Goal: Task Accomplishment & Management: Use online tool/utility

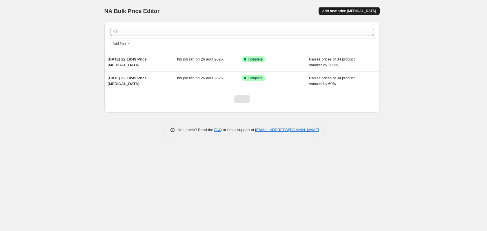
click at [348, 8] on button "Add new price [MEDICAL_DATA]" at bounding box center [349, 11] width 61 height 8
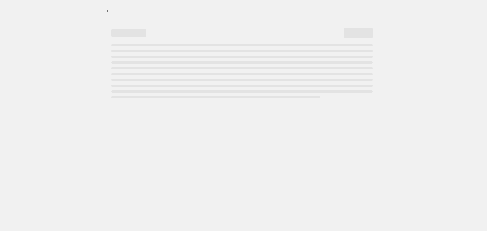
select select "percentage"
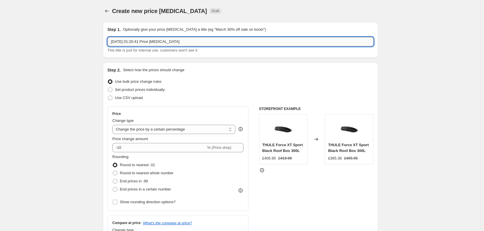
click at [149, 41] on input "[DATE] 01:20:41 Price [MEDICAL_DATA]" at bounding box center [241, 41] width 266 height 9
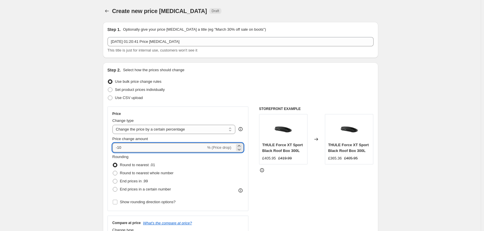
click at [146, 148] on input "-10" at bounding box center [159, 147] width 94 height 9
type input "-1"
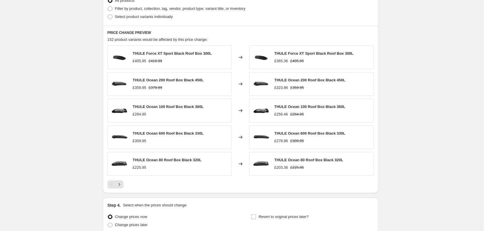
scroll to position [348, 0]
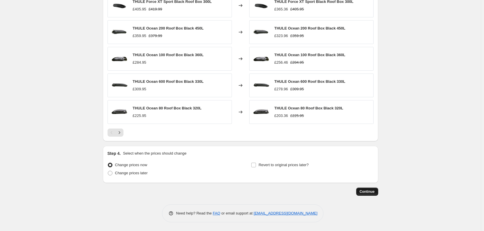
type input "-60"
click at [367, 190] on span "Continue" at bounding box center [367, 192] width 15 height 5
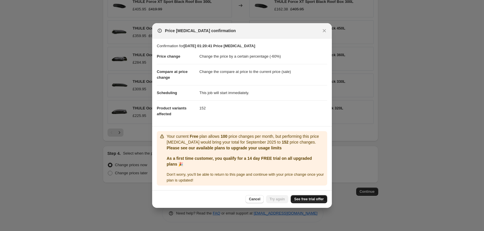
click at [300, 198] on span "See free trial offer" at bounding box center [309, 199] width 30 height 5
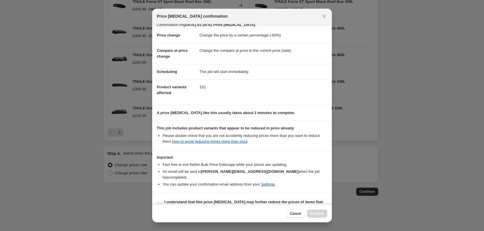
scroll to position [13, 0]
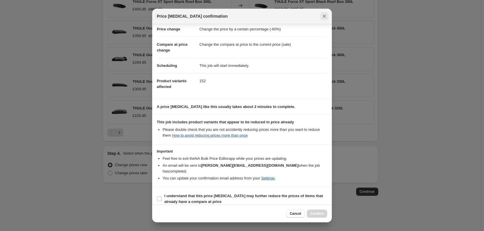
click at [327, 13] on button "Close" at bounding box center [324, 16] width 8 height 8
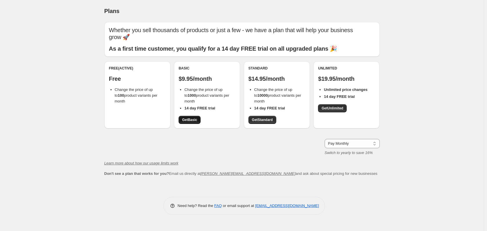
click at [192, 121] on span "Get Basic" at bounding box center [189, 120] width 15 height 5
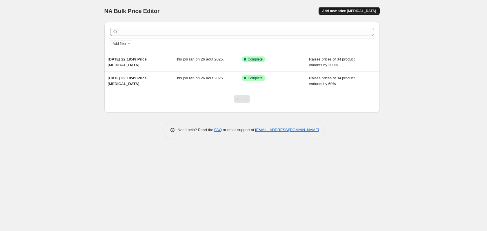
click at [344, 11] on span "Add new price [MEDICAL_DATA]" at bounding box center [349, 11] width 54 height 5
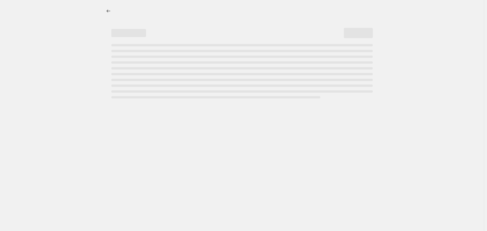
select select "percentage"
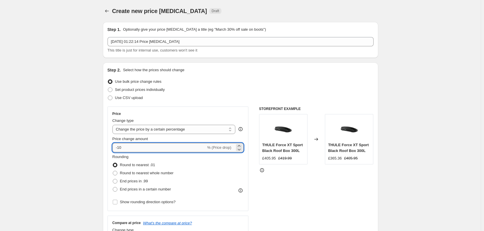
click at [151, 148] on input "-10" at bounding box center [159, 147] width 94 height 9
type input "-1"
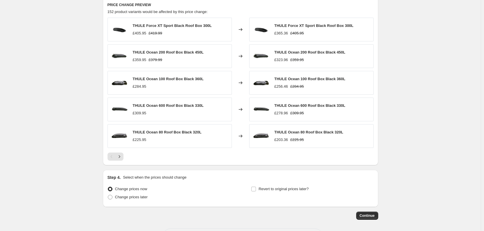
scroll to position [348, 0]
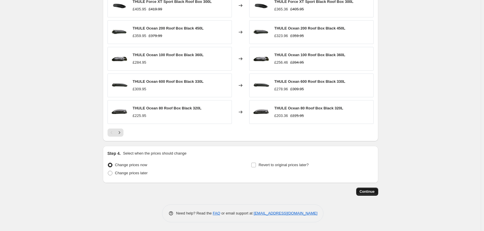
type input "-60"
click at [377, 191] on button "Continue" at bounding box center [367, 192] width 22 height 8
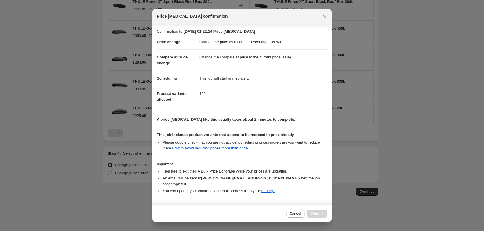
scroll to position [13, 0]
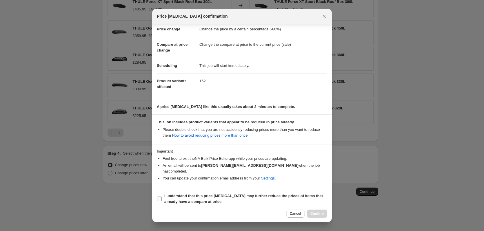
click at [161, 197] on input "I understand that this price change job may further reduce the prices of items …" at bounding box center [159, 199] width 5 height 5
checkbox input "true"
click at [316, 212] on button "Confirm" at bounding box center [317, 214] width 20 height 8
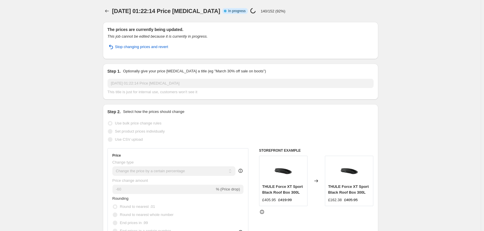
select select "percentage"
